Goal: Check status

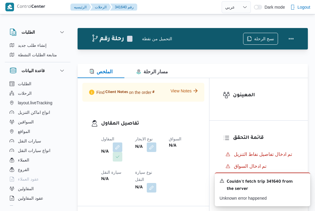
select select "ar"
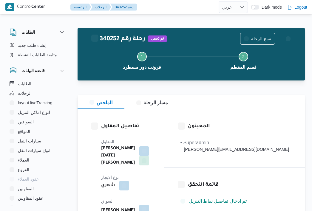
select select "ar"
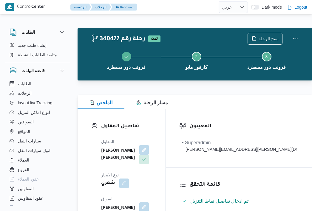
select select "ar"
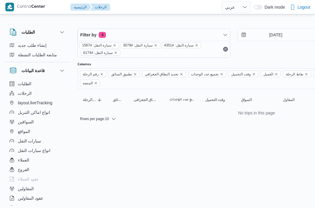
select select "ar"
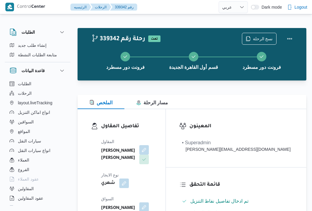
select select "ar"
